Goal: Task Accomplishment & Management: Manage account settings

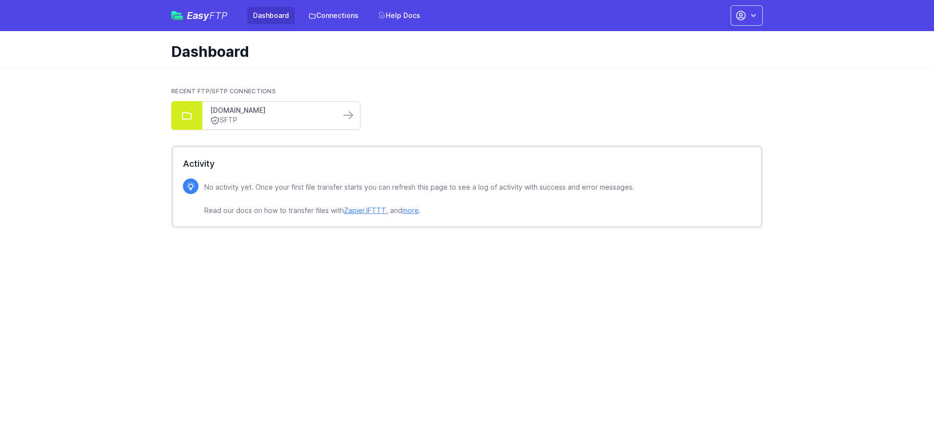
click at [246, 113] on link "[DOMAIN_NAME]" at bounding box center [271, 111] width 123 height 10
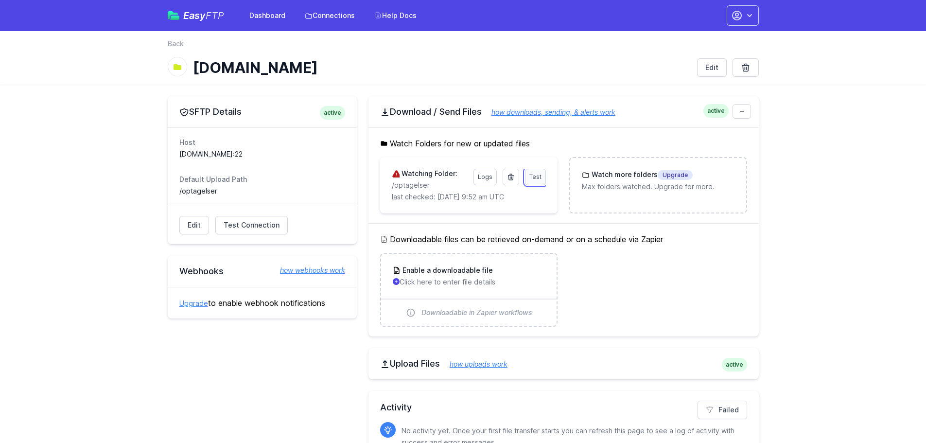
click at [536, 178] on span "Test" at bounding box center [536, 176] width 12 height 7
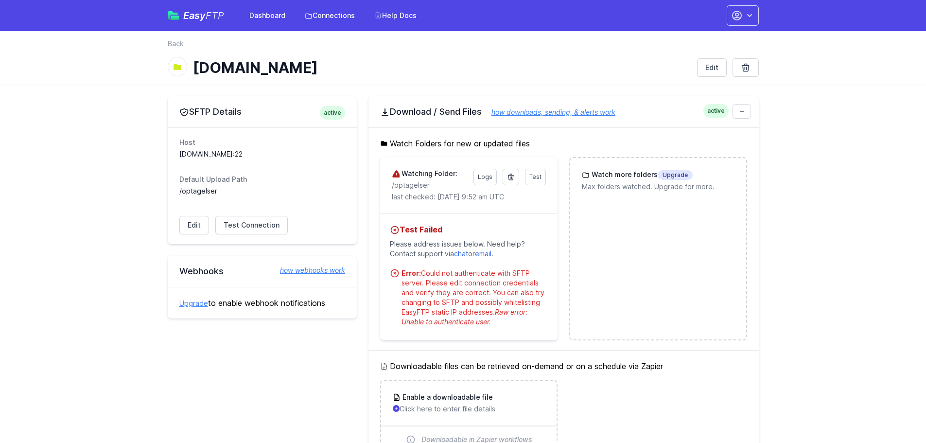
click at [227, 153] on dd "u455485.your-storagebox.de:22" at bounding box center [262, 154] width 166 height 10
click at [234, 227] on span "Test Connection" at bounding box center [252, 225] width 56 height 10
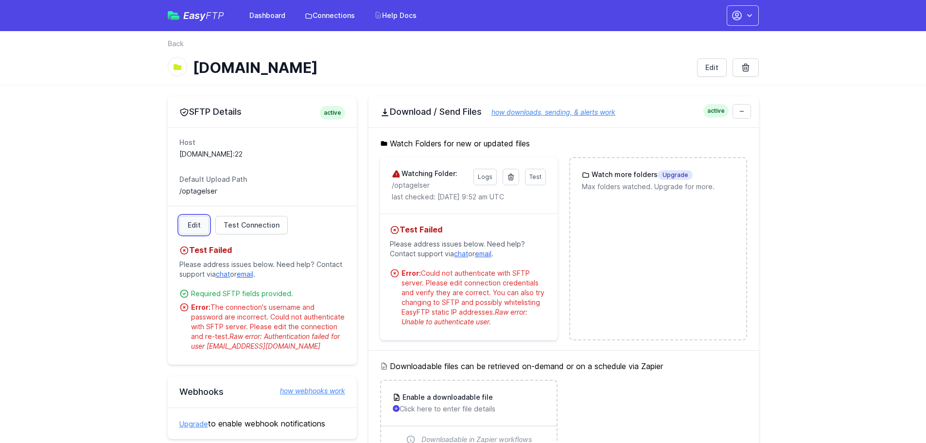
click at [184, 225] on link "Edit" at bounding box center [194, 225] width 30 height 18
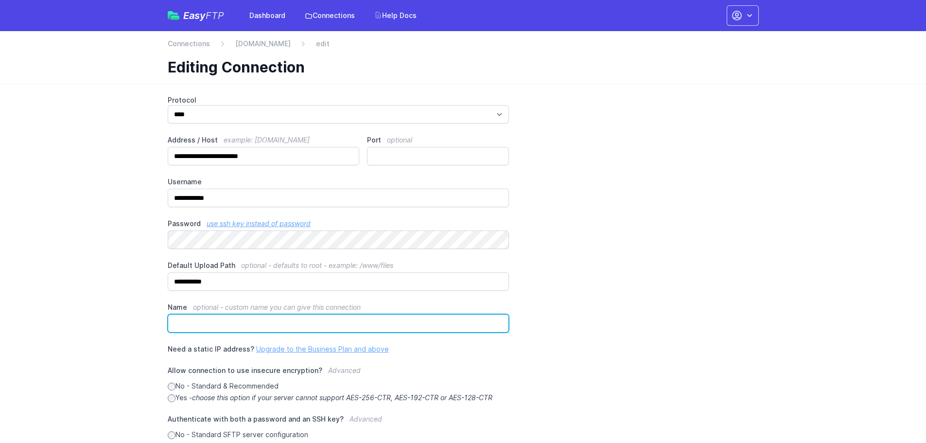
drag, startPoint x: 213, startPoint y: 329, endPoint x: 217, endPoint y: 312, distance: 17.5
click at [213, 329] on input "Name optional - custom name you can give this connection" at bounding box center [339, 323] width 342 height 18
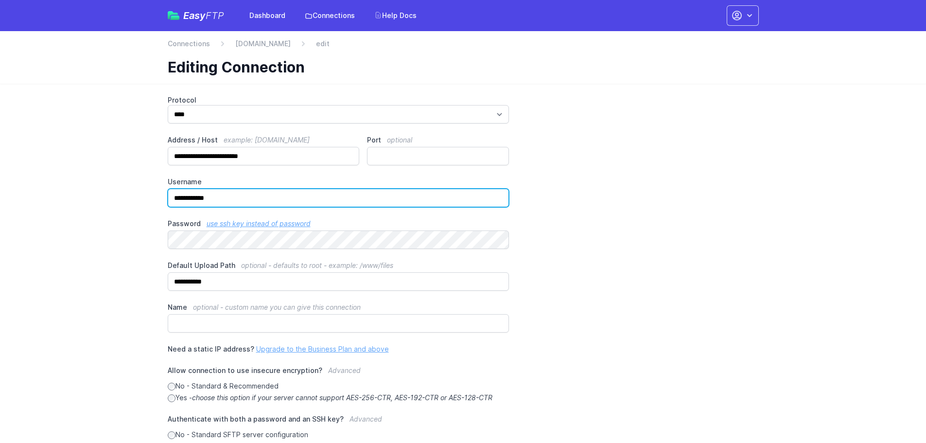
click at [253, 189] on input "**********" at bounding box center [339, 198] width 342 height 18
paste input "text"
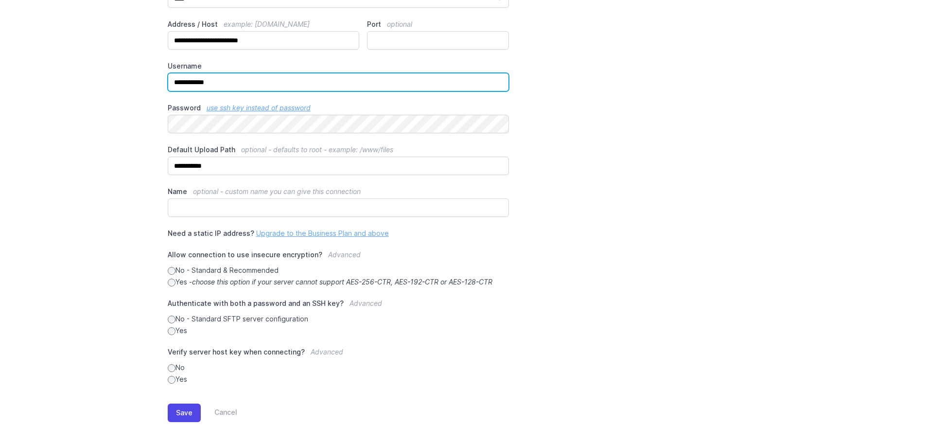
scroll to position [122, 0]
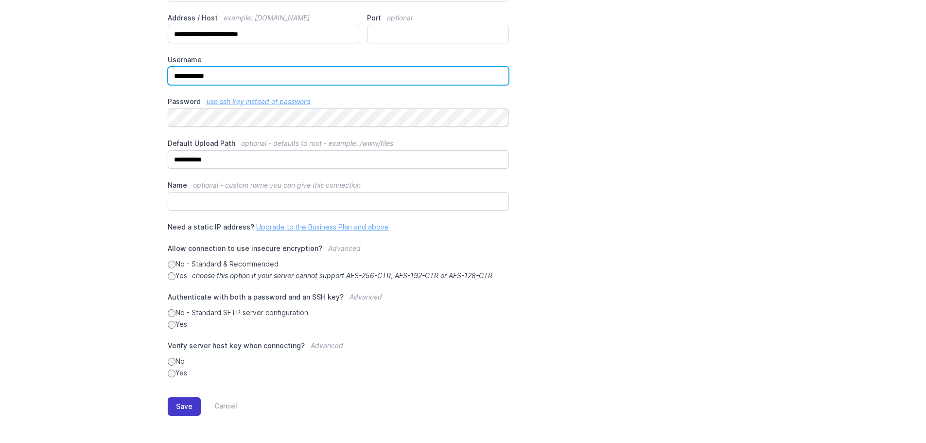
type input "**********"
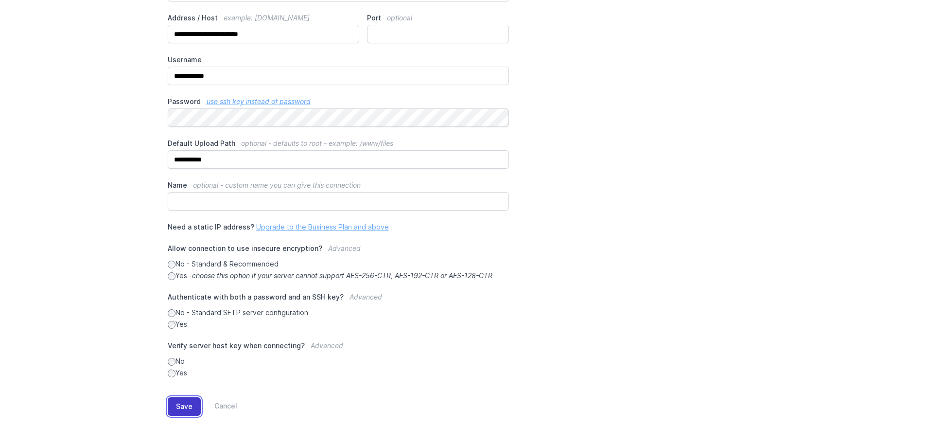
click at [187, 409] on button "Save" at bounding box center [184, 406] width 33 height 18
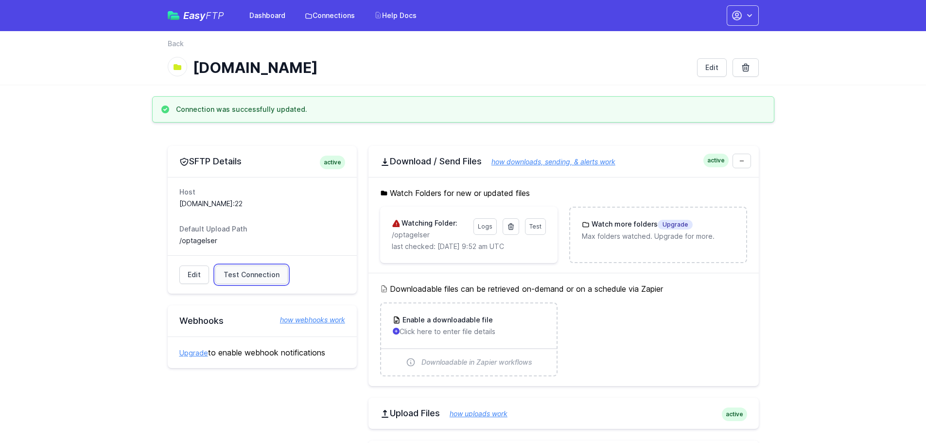
click at [235, 269] on link "Test Connection" at bounding box center [251, 275] width 72 height 18
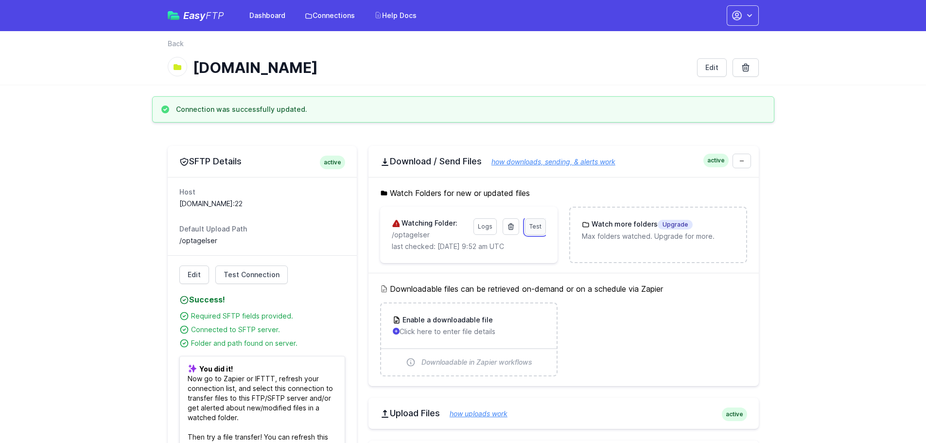
click at [535, 228] on span "Test" at bounding box center [536, 226] width 12 height 7
